Goal: Navigation & Orientation: Find specific page/section

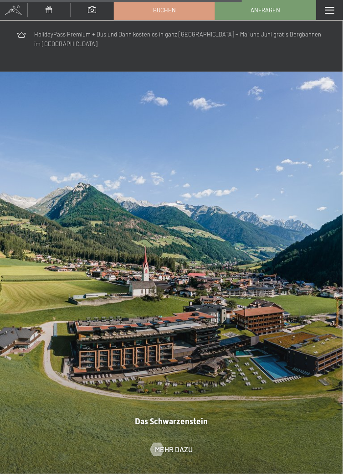
scroll to position [3296, 0]
click at [326, 473] on icon at bounding box center [324, 479] width 5 height 9
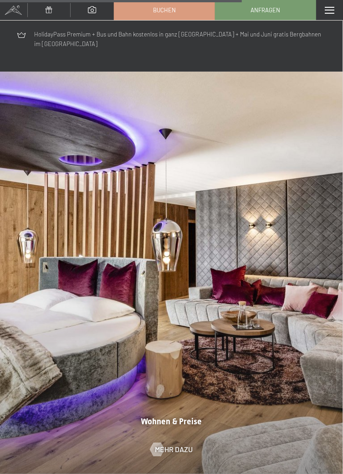
click at [326, 473] on icon at bounding box center [324, 479] width 5 height 9
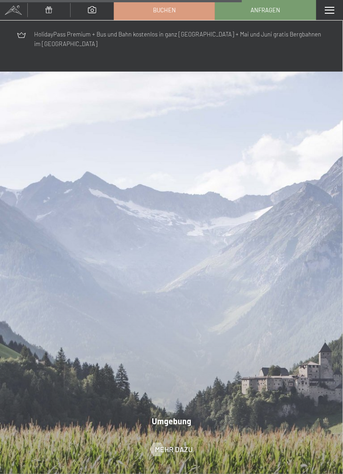
click at [322, 473] on icon at bounding box center [324, 479] width 5 height 9
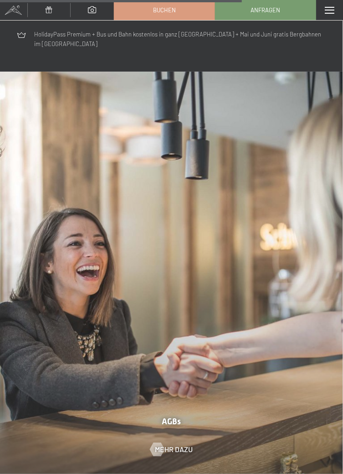
click at [326, 473] on icon at bounding box center [324, 479] width 5 height 9
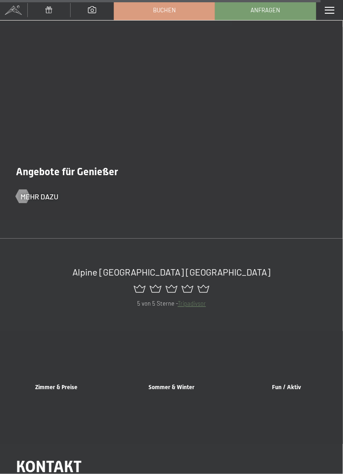
scroll to position [4371, 0]
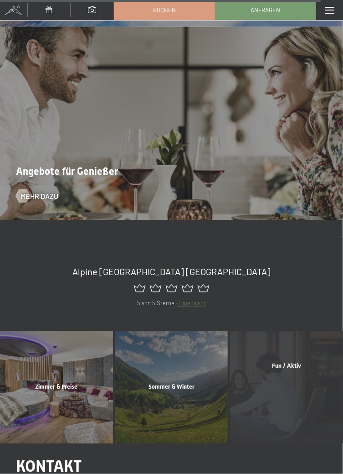
click at [315, 384] on div "Fun / Aktiv Mehr erfahren" at bounding box center [286, 387] width 115 height 113
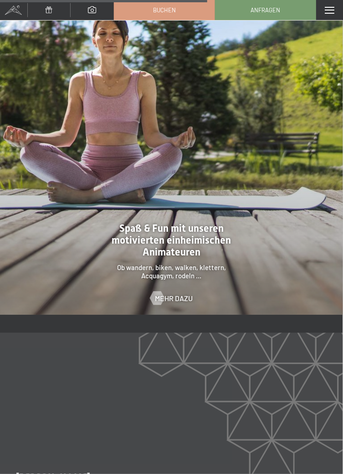
scroll to position [1418, 0]
click at [187, 293] on span "Mehr dazu" at bounding box center [183, 298] width 38 height 10
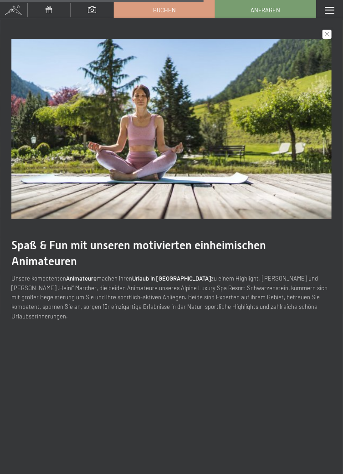
click at [327, 35] on icon at bounding box center [327, 34] width 5 height 5
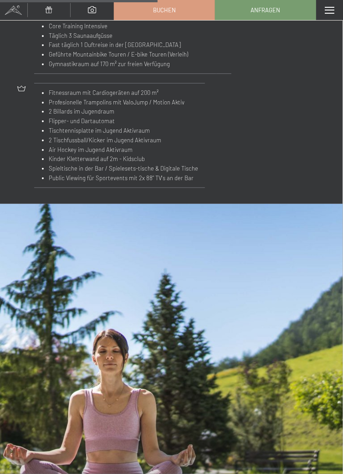
scroll to position [1100, 0]
click at [93, 11] on span at bounding box center [92, 9] width 8 height 7
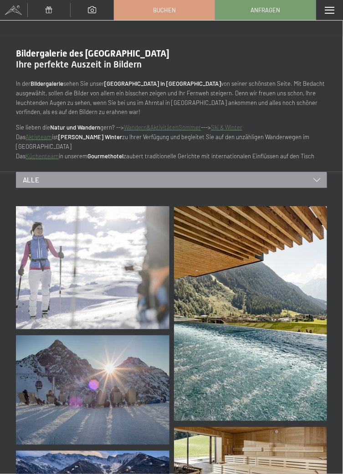
click at [239, 127] on link "Ski & Winter" at bounding box center [226, 127] width 31 height 7
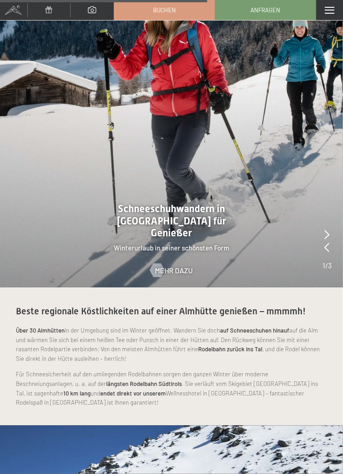
scroll to position [1821, 0]
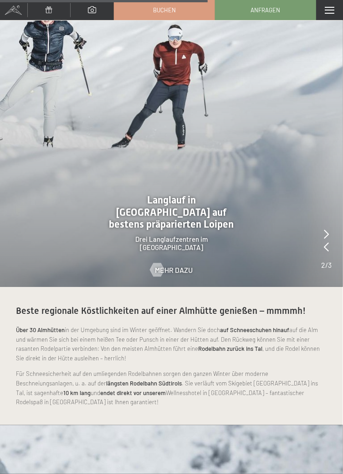
click at [285, 326] on strong "auf Schneeschuhen hinauf" at bounding box center [254, 329] width 69 height 7
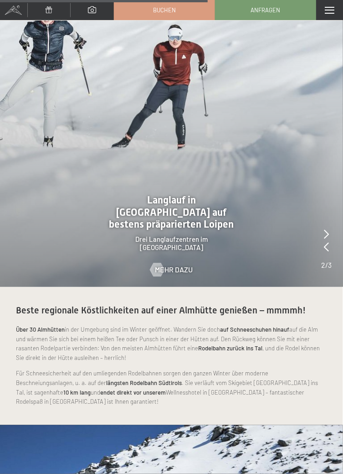
click at [273, 326] on strong "auf Schneeschuhen hinauf" at bounding box center [254, 329] width 69 height 7
click at [280, 326] on strong "auf Schneeschuhen hinauf" at bounding box center [254, 329] width 69 height 7
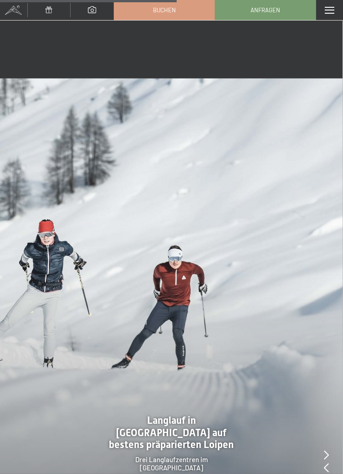
scroll to position [1551, 0]
